Goal: Task Accomplishment & Management: Complete application form

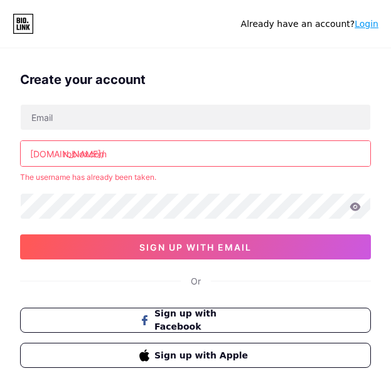
click at [88, 153] on input "robloxcom" at bounding box center [195, 153] width 349 height 25
click at [68, 156] on input "[DOMAIN_NAME]" at bounding box center [195, 153] width 349 height 25
click at [70, 154] on input "oblox.comr" at bounding box center [195, 153] width 349 height 25
type input "b"
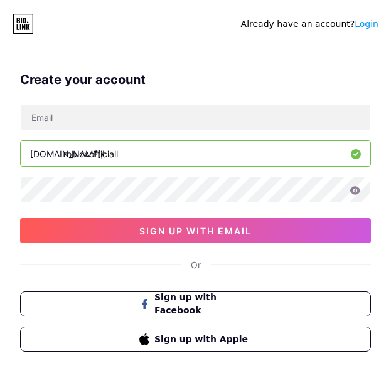
type input "robloxofficiall"
click at [56, 285] on div "Create your account [DOMAIN_NAME]/ robloxofficiall sign up with email Or Sign u…" at bounding box center [195, 216] width 391 height 312
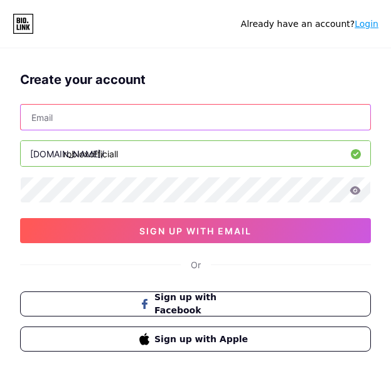
click at [78, 122] on input "text" at bounding box center [195, 117] width 349 height 25
type input "[PERSON_NAME][EMAIL_ADDRESS][DOMAIN_NAME]"
drag, startPoint x: 156, startPoint y: 110, endPoint x: -28, endPoint y: 152, distance: 188.5
click at [0, 152] on html "Already have an account? Login Create your account [PERSON_NAME][EMAIL_ADDRESS]…" at bounding box center [195, 205] width 391 height 411
click at [31, 120] on input "text" at bounding box center [195, 117] width 349 height 25
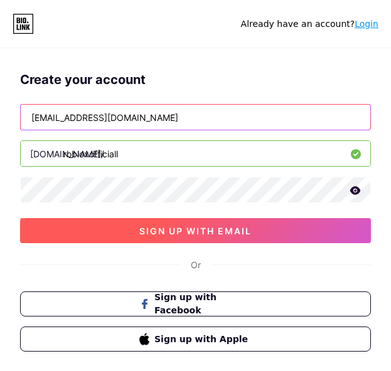
type input "[EMAIL_ADDRESS][DOMAIN_NAME]"
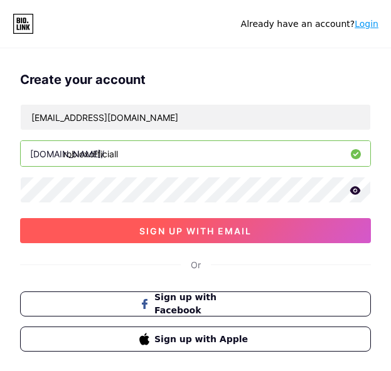
click at [129, 233] on button "sign up with email" at bounding box center [195, 230] width 351 height 25
